Goal: Task Accomplishment & Management: Use online tool/utility

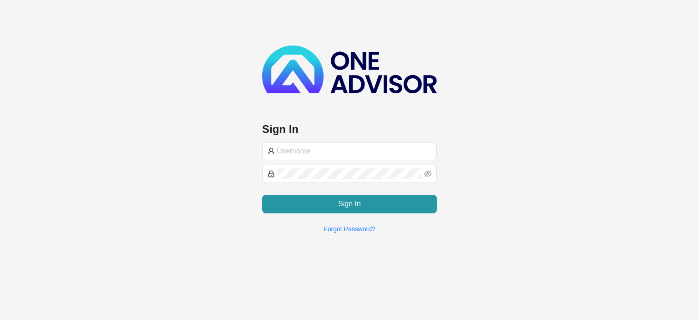
type input "[EMAIL_ADDRESS][DOMAIN_NAME]"
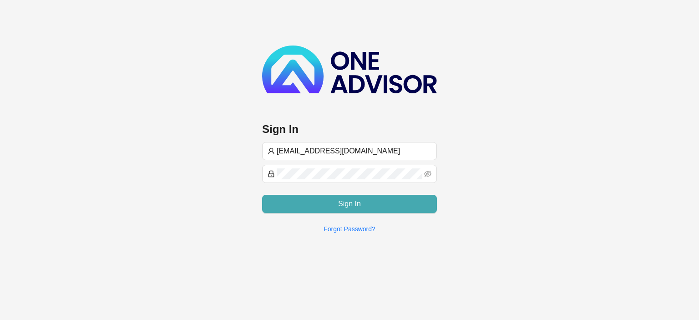
click at [312, 202] on button "Sign In" at bounding box center [349, 204] width 175 height 18
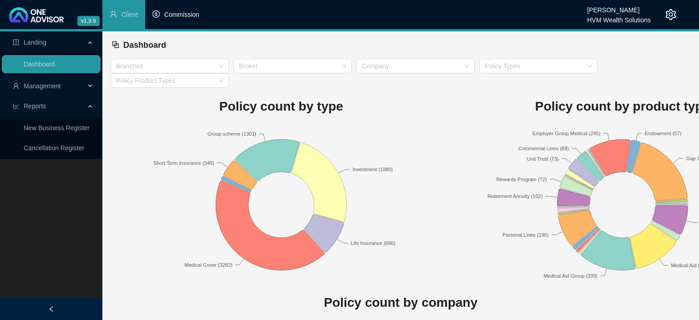
click at [181, 15] on span "Commission" at bounding box center [181, 14] width 35 height 7
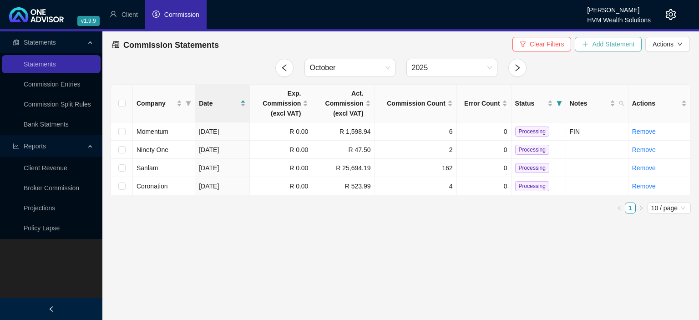
click at [592, 43] on button "Add Statement" at bounding box center [607, 44] width 67 height 15
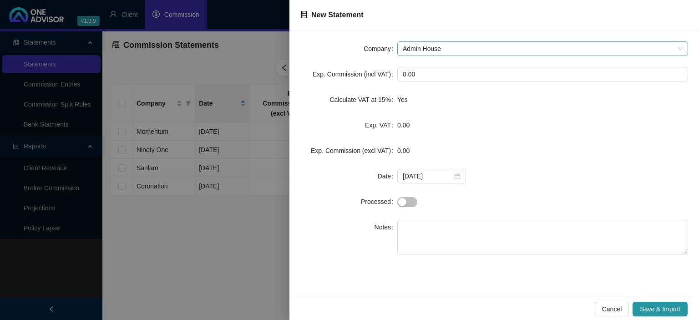
click at [407, 45] on span "Admin House" at bounding box center [542, 49] width 280 height 14
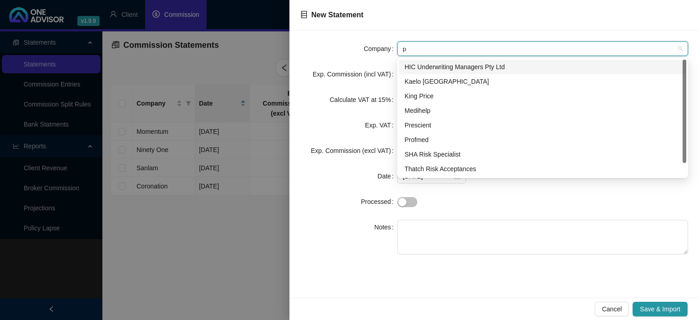
type input "pr"
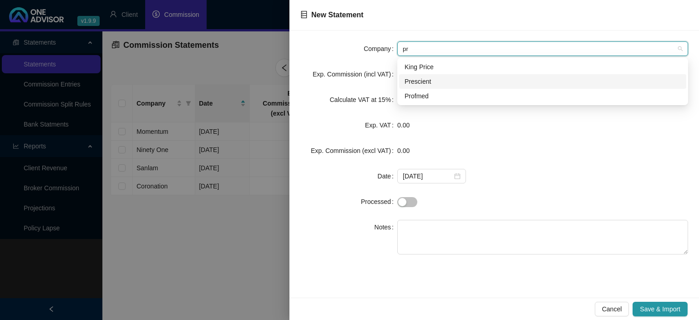
click at [430, 79] on div "Prescient" at bounding box center [542, 81] width 276 height 10
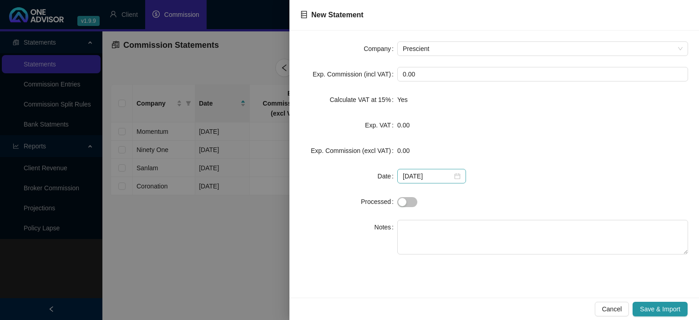
click at [454, 173] on div "[DATE]" at bounding box center [431, 176] width 58 height 10
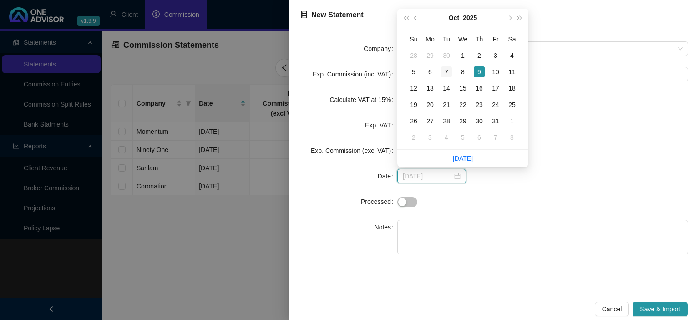
type input "[DATE]"
click at [447, 74] on div "7" at bounding box center [446, 71] width 11 height 11
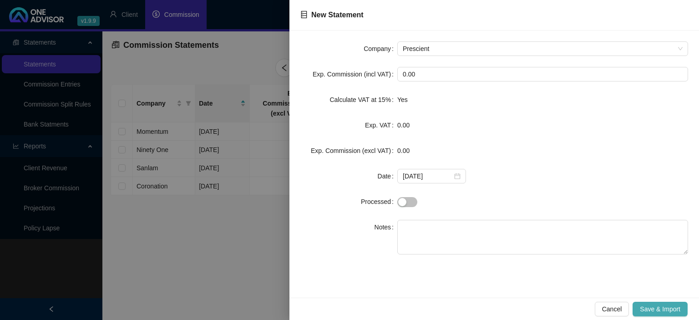
click at [649, 307] on span "Save & Import" at bounding box center [659, 309] width 40 height 10
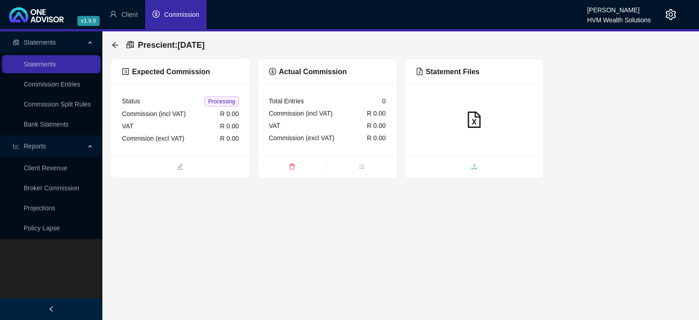
click at [490, 162] on span "upload" at bounding box center [474, 167] width 139 height 10
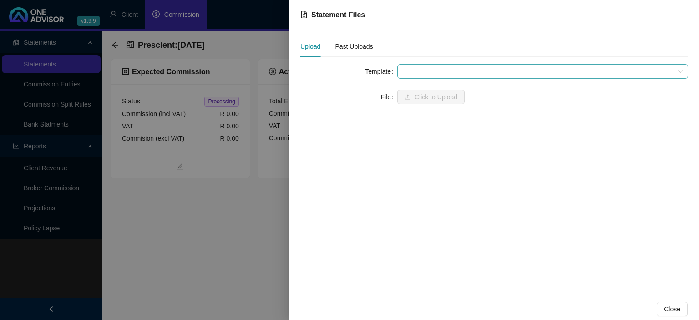
click at [414, 65] on span at bounding box center [542, 72] width 280 height 14
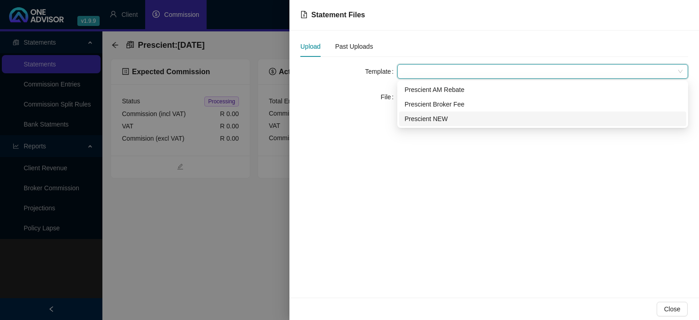
click at [417, 116] on div "Prescient NEW" at bounding box center [542, 119] width 276 height 10
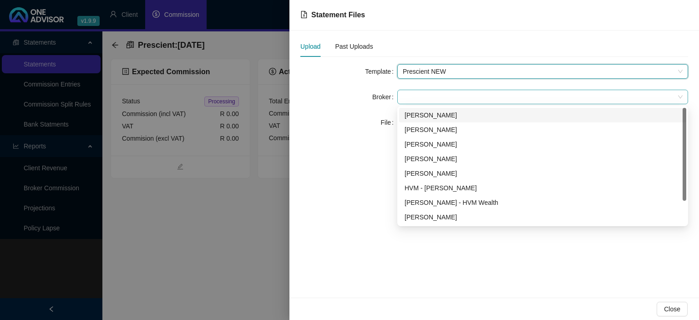
click at [417, 101] on span at bounding box center [542, 97] width 280 height 14
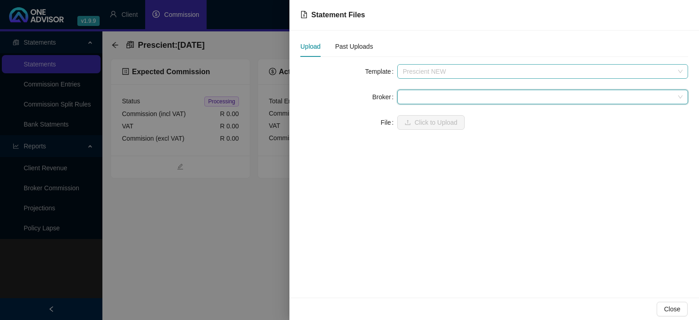
click at [436, 74] on span "Prescient NEW" at bounding box center [542, 72] width 280 height 14
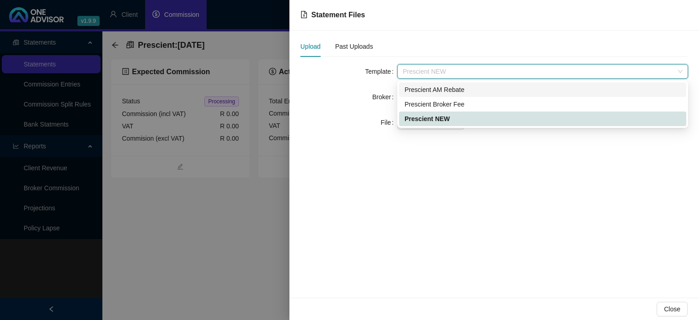
click at [440, 89] on div "Prescient AM Rebate" at bounding box center [542, 90] width 276 height 10
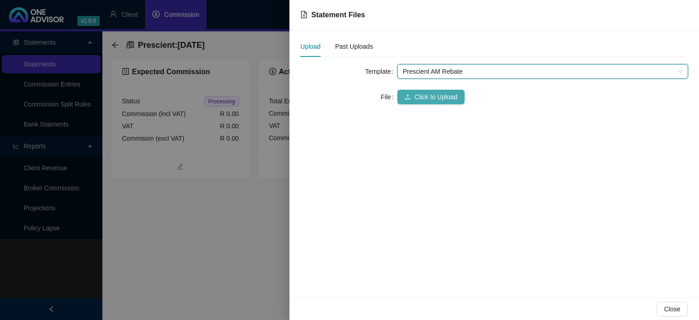
click at [437, 98] on span "Click to Upload" at bounding box center [435, 97] width 43 height 10
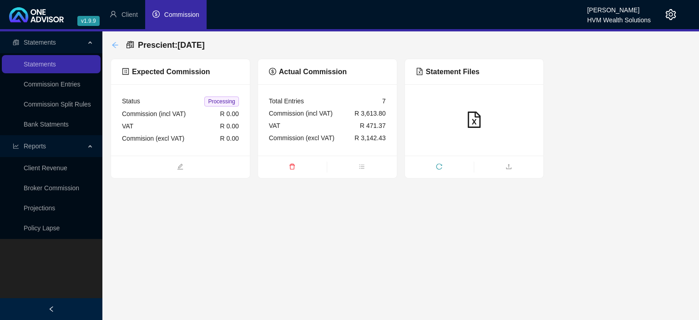
click at [114, 45] on icon "arrow-left" at bounding box center [114, 44] width 7 height 7
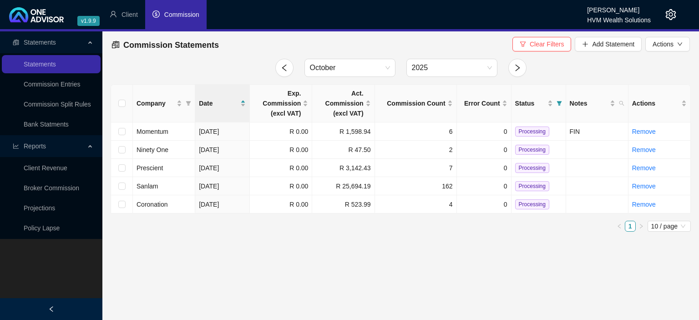
click at [667, 15] on icon "setting" at bounding box center [670, 14] width 10 height 11
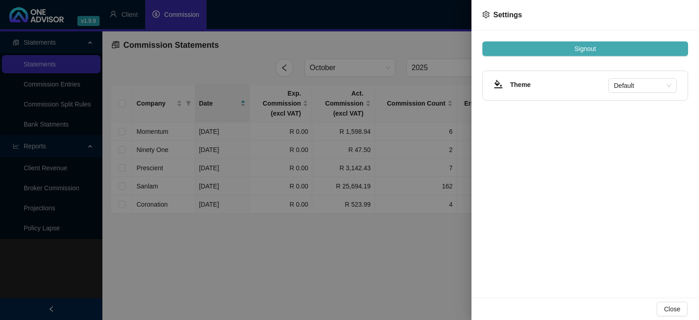
click at [549, 47] on button "Signout" at bounding box center [585, 48] width 206 height 15
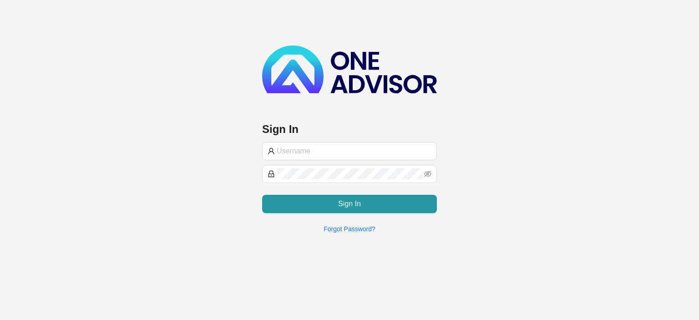
type input "[EMAIL_ADDRESS][DOMAIN_NAME]"
